Goal: Information Seeking & Learning: Learn about a topic

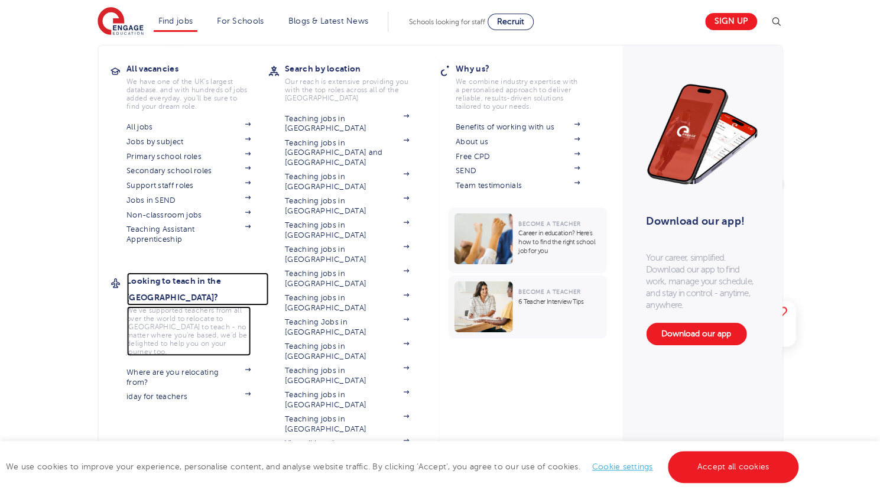
click at [192, 306] on p "We've supported teachers from all over the world to relocate to [GEOGRAPHIC_DAT…" at bounding box center [188, 331] width 124 height 50
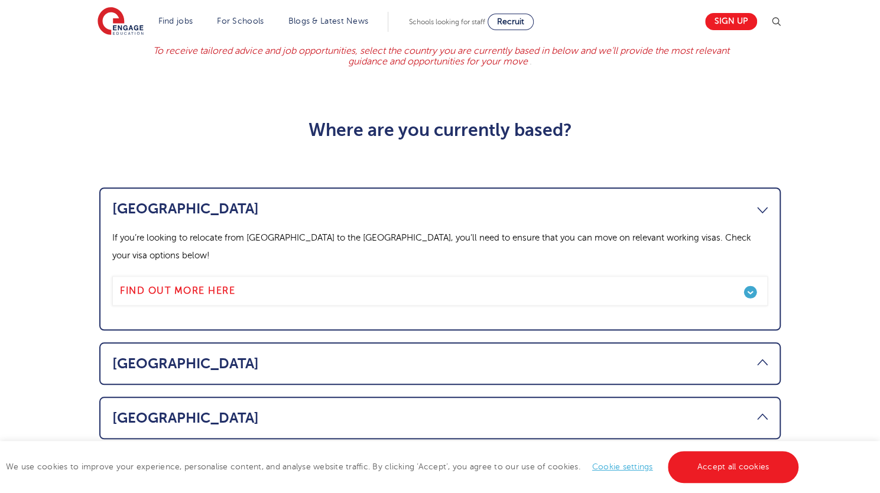
scroll to position [558, 0]
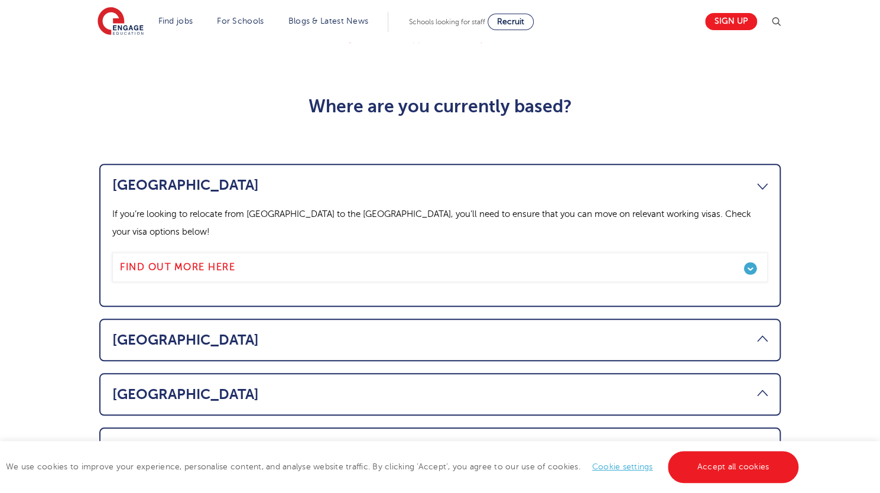
click at [164, 332] on link "Australia" at bounding box center [439, 340] width 655 height 17
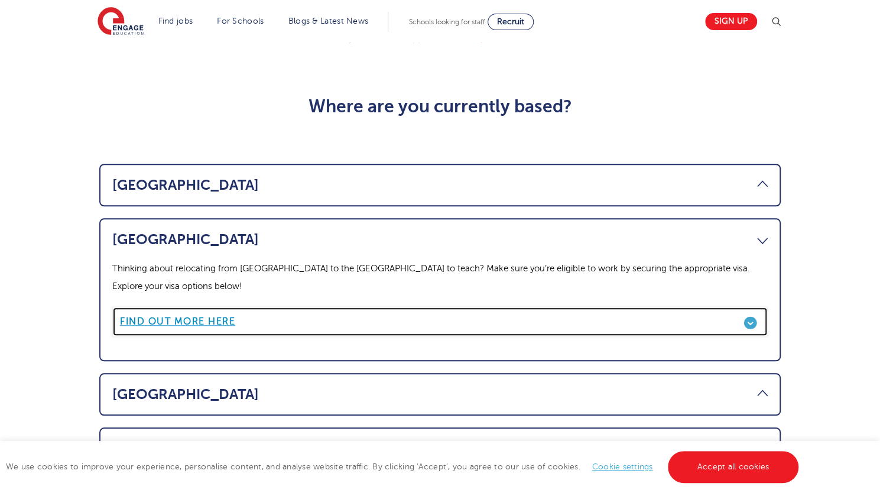
click at [190, 316] on b "Find out more here" at bounding box center [177, 321] width 115 height 11
